Goal: Book appointment/travel/reservation

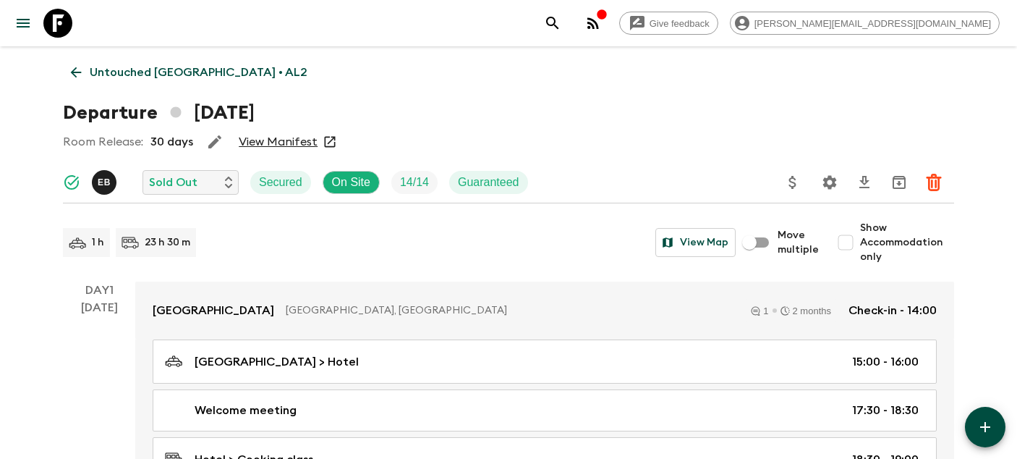
scroll to position [2665, 0]
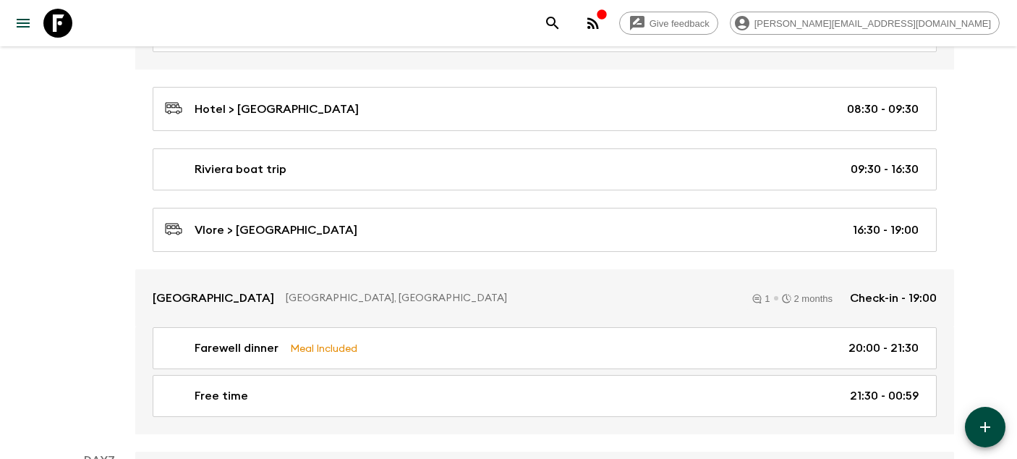
click at [46, 18] on icon at bounding box center [57, 23] width 29 height 29
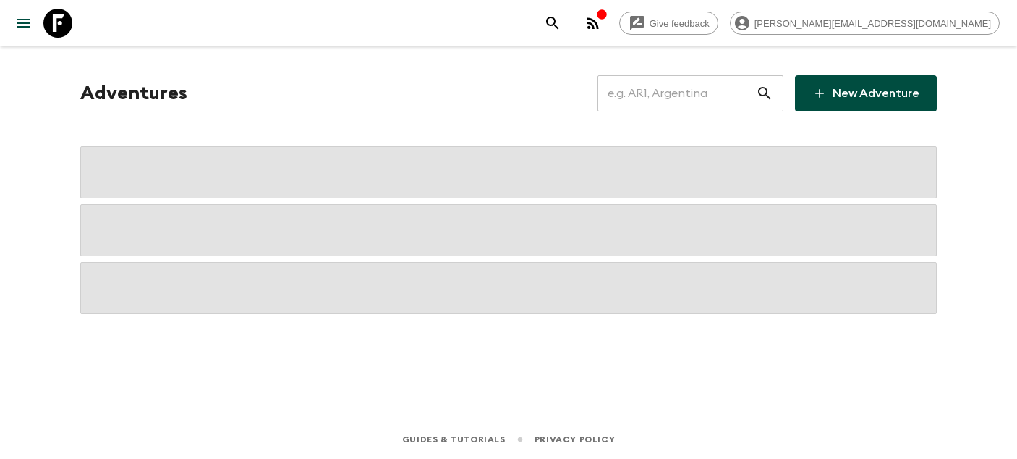
click at [656, 95] on input "text" at bounding box center [677, 93] width 158 height 41
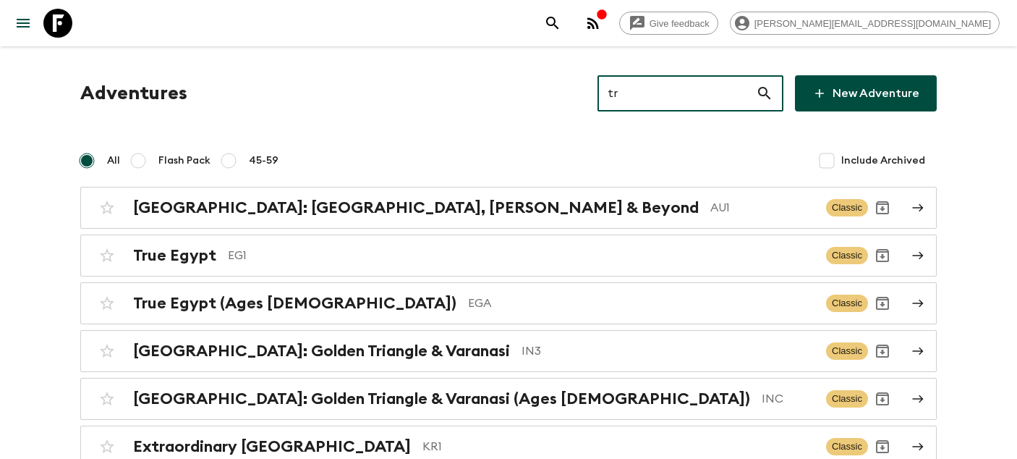
type input "tr1"
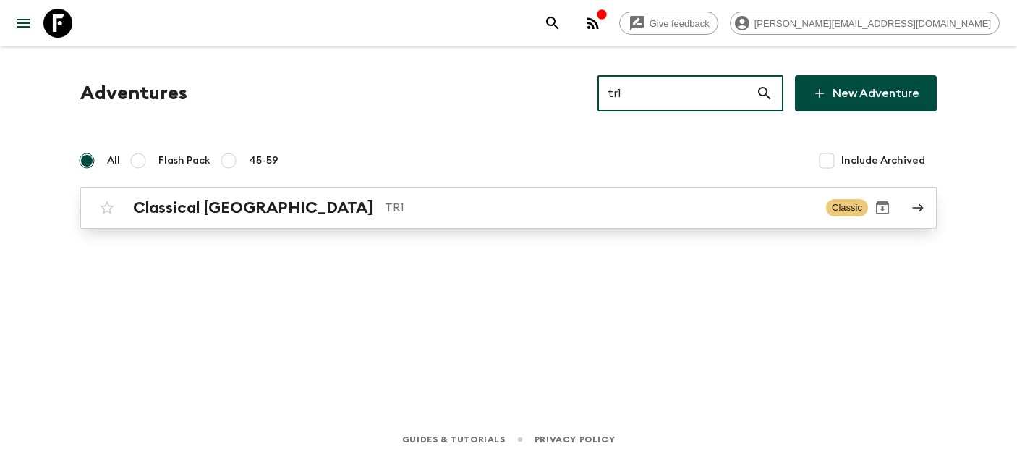
click at [242, 222] on link "Classical Türkiye TR1 Classic" at bounding box center [508, 208] width 857 height 42
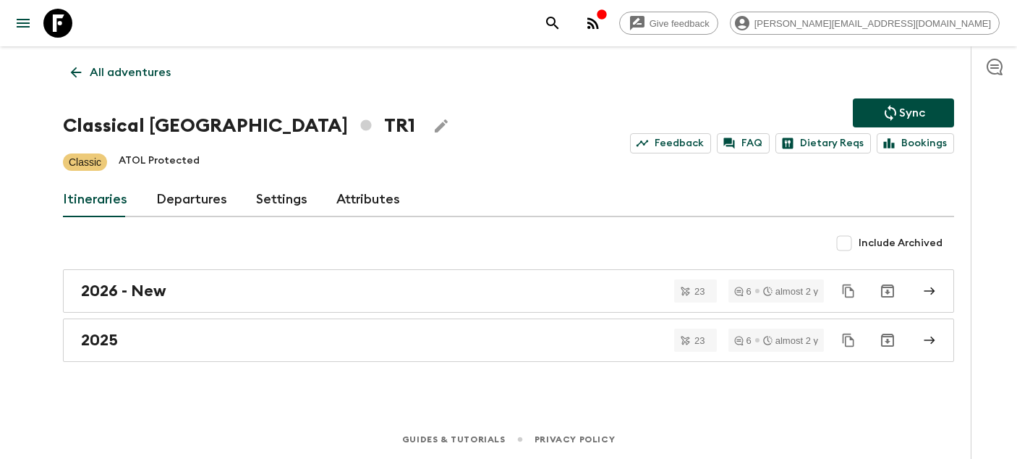
click at [211, 208] on link "Departures" at bounding box center [191, 199] width 71 height 35
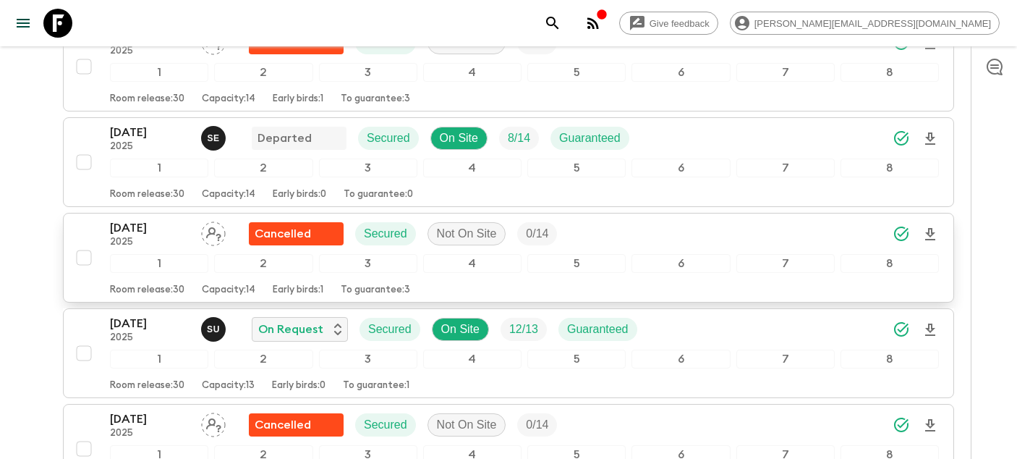
scroll to position [2597, 0]
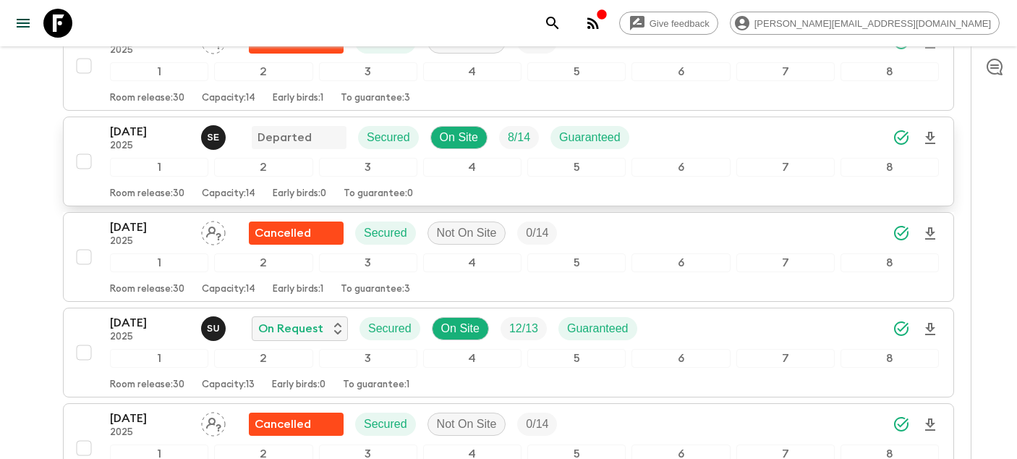
click at [144, 135] on p "[DATE]" at bounding box center [150, 131] width 80 height 17
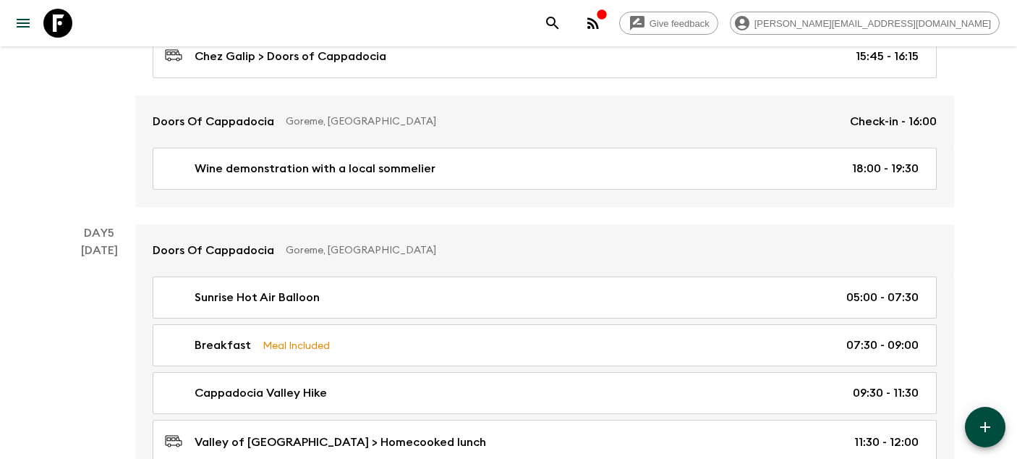
scroll to position [1672, 0]
